Goal: Navigation & Orientation: Find specific page/section

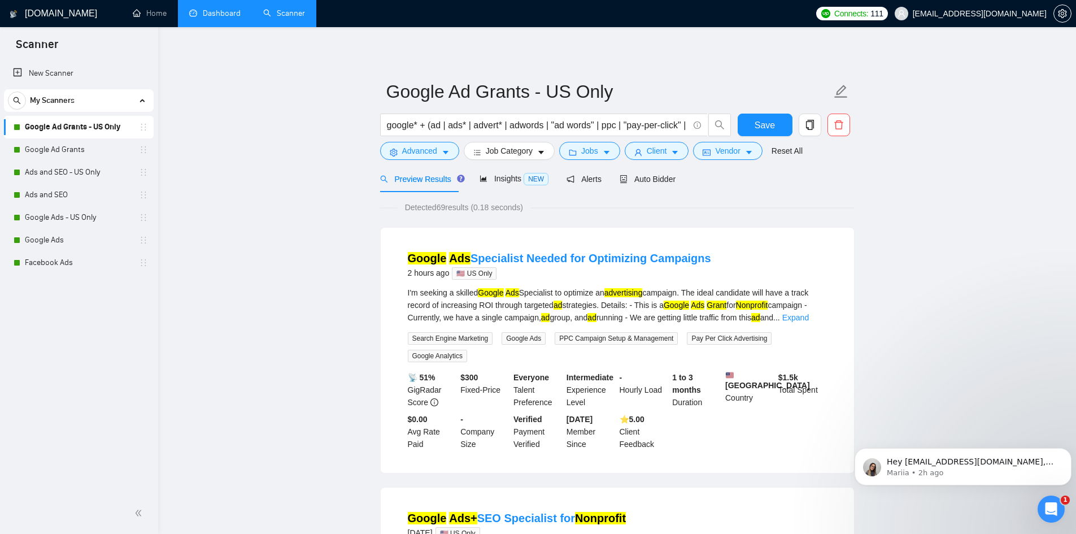
click at [221, 16] on link "Dashboard" at bounding box center [214, 13] width 51 height 10
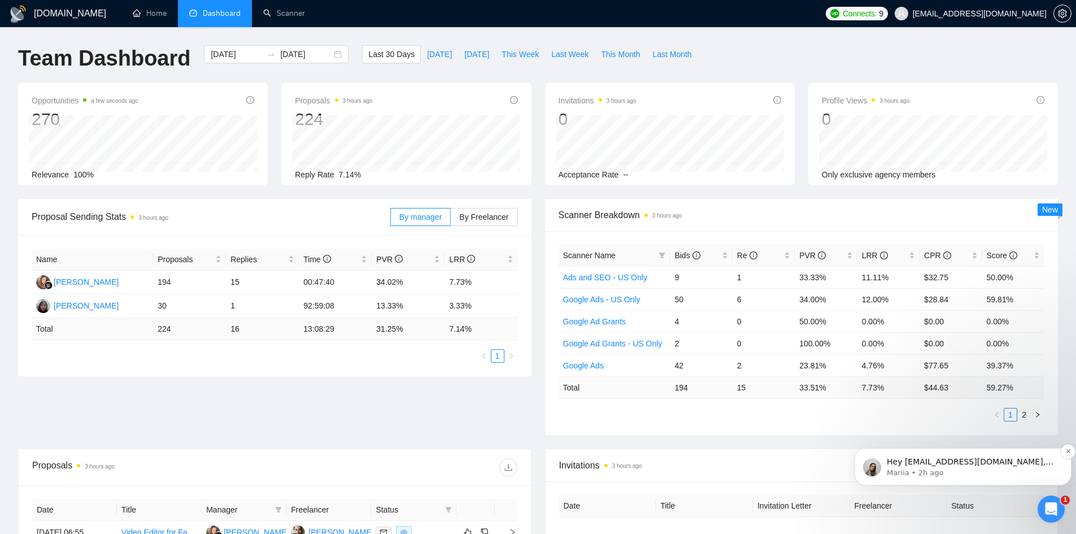
click at [948, 468] on p "Mariia • 2h ago" at bounding box center [972, 473] width 171 height 10
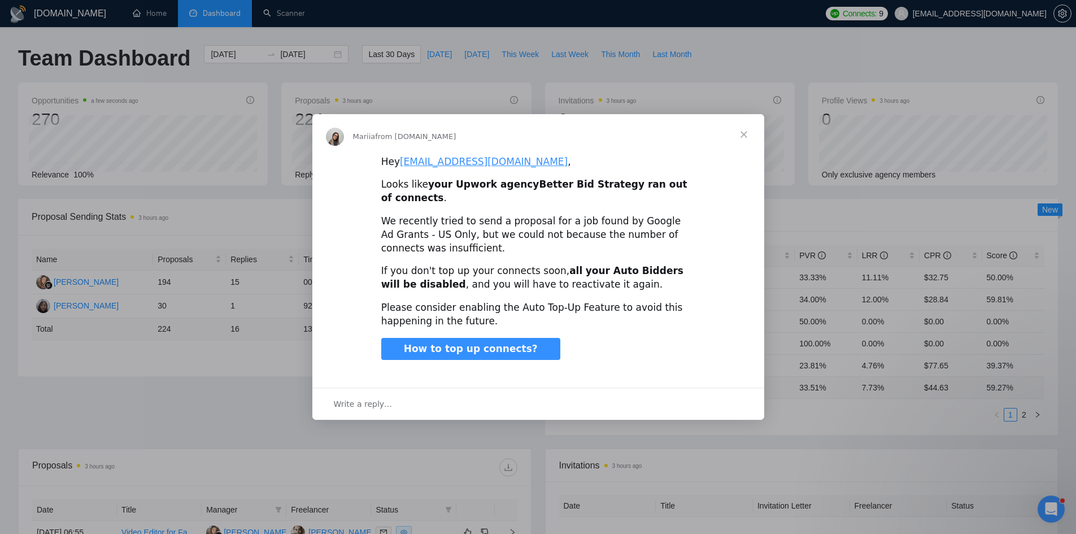
click at [743, 141] on span "Close" at bounding box center [744, 134] width 41 height 41
